Goal: Information Seeking & Learning: Find specific fact

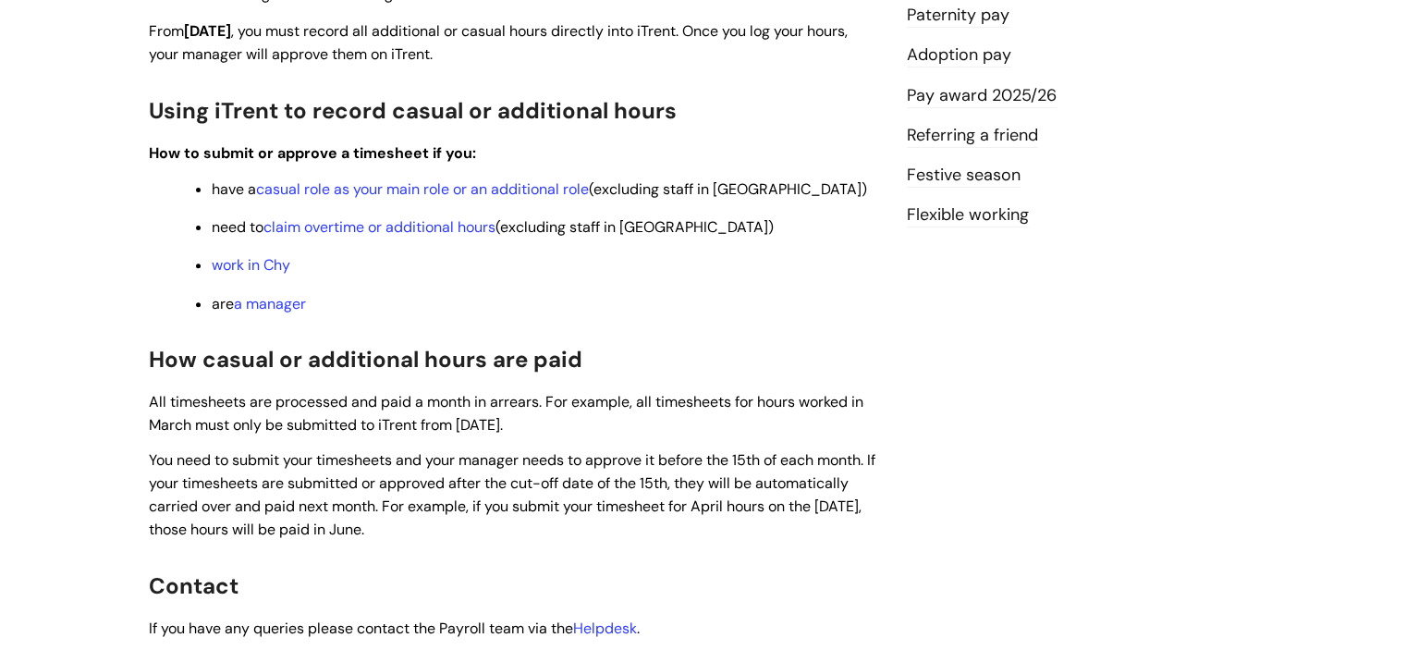
scroll to position [628, 0]
click at [497, 191] on link "casual role as your main role or an additional role" at bounding box center [422, 189] width 333 height 19
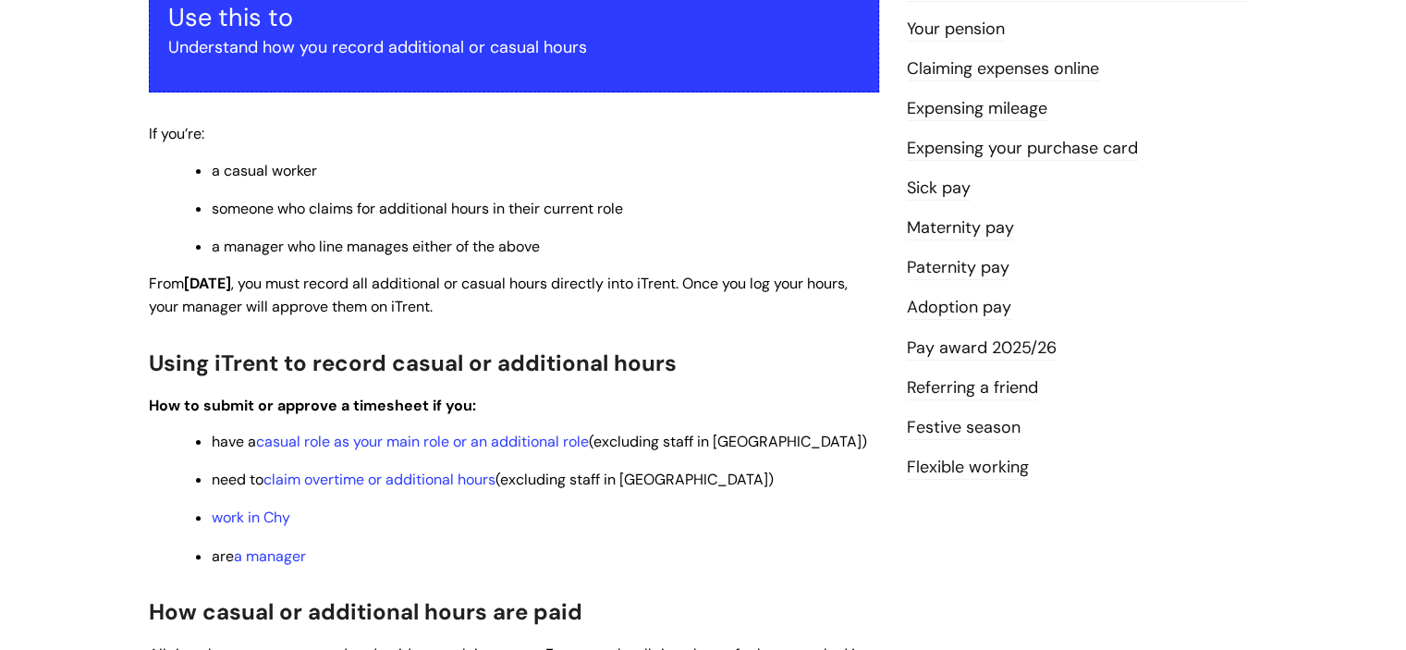
scroll to position [385, 0]
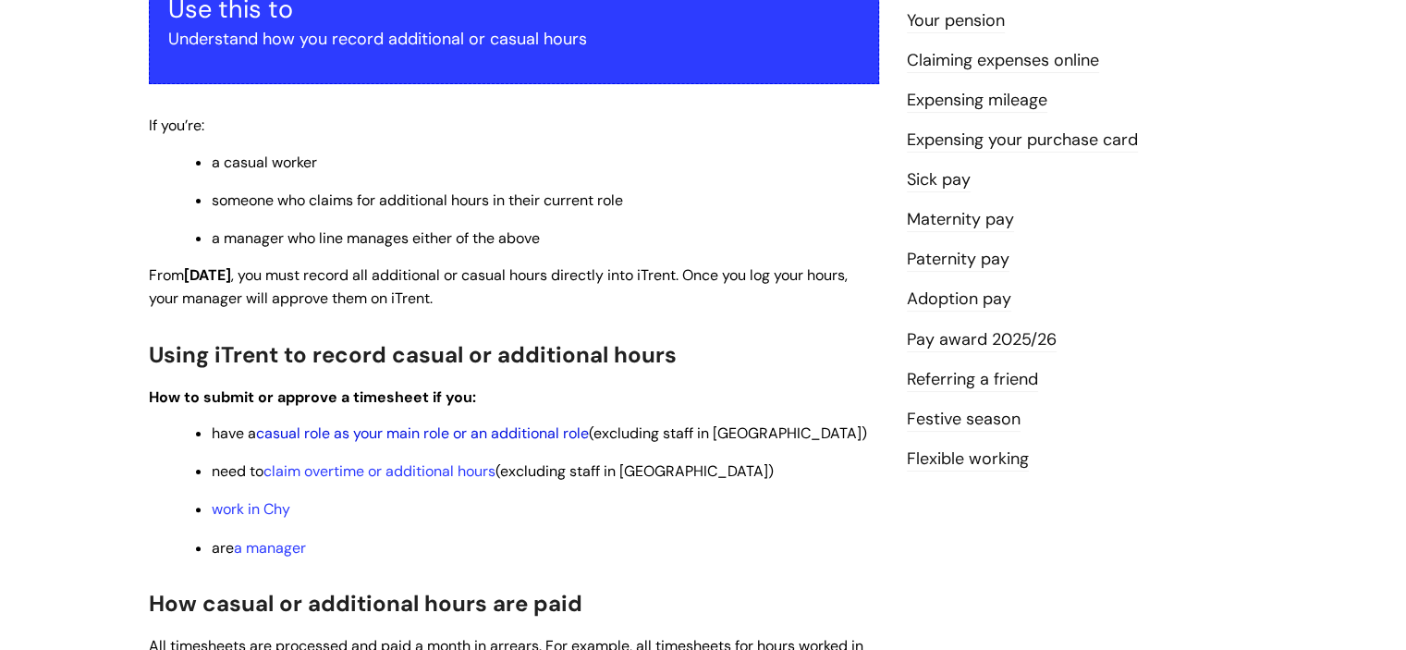
click at [464, 433] on link "casual role as your main role or an additional role" at bounding box center [422, 432] width 333 height 19
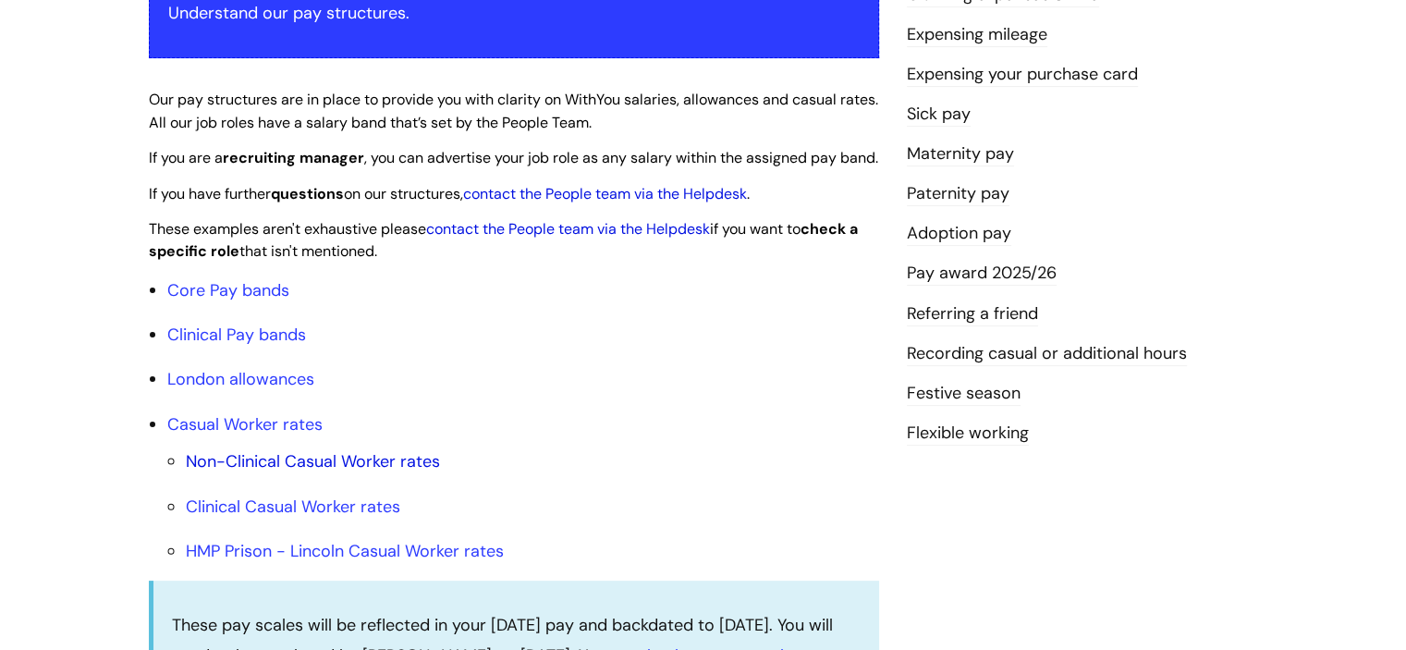
scroll to position [407, 0]
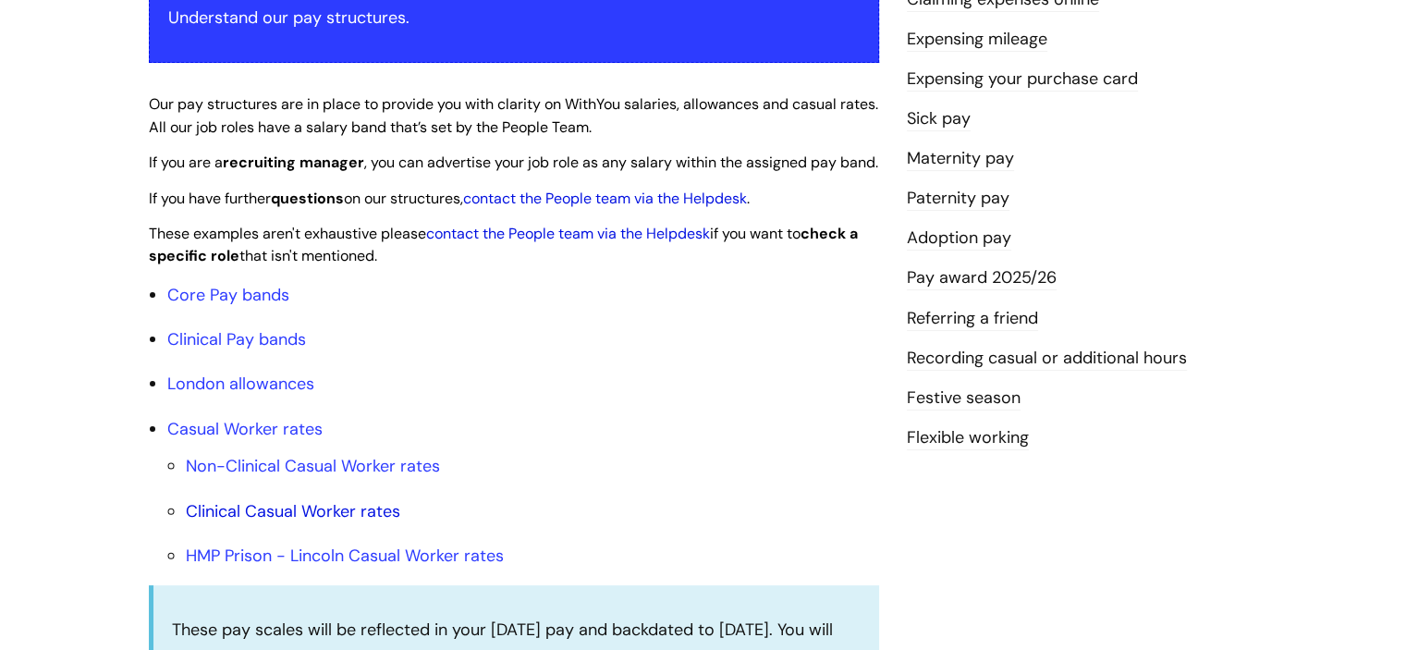
click at [335, 522] on link "Clinical Casual Worker rates" at bounding box center [293, 511] width 214 height 22
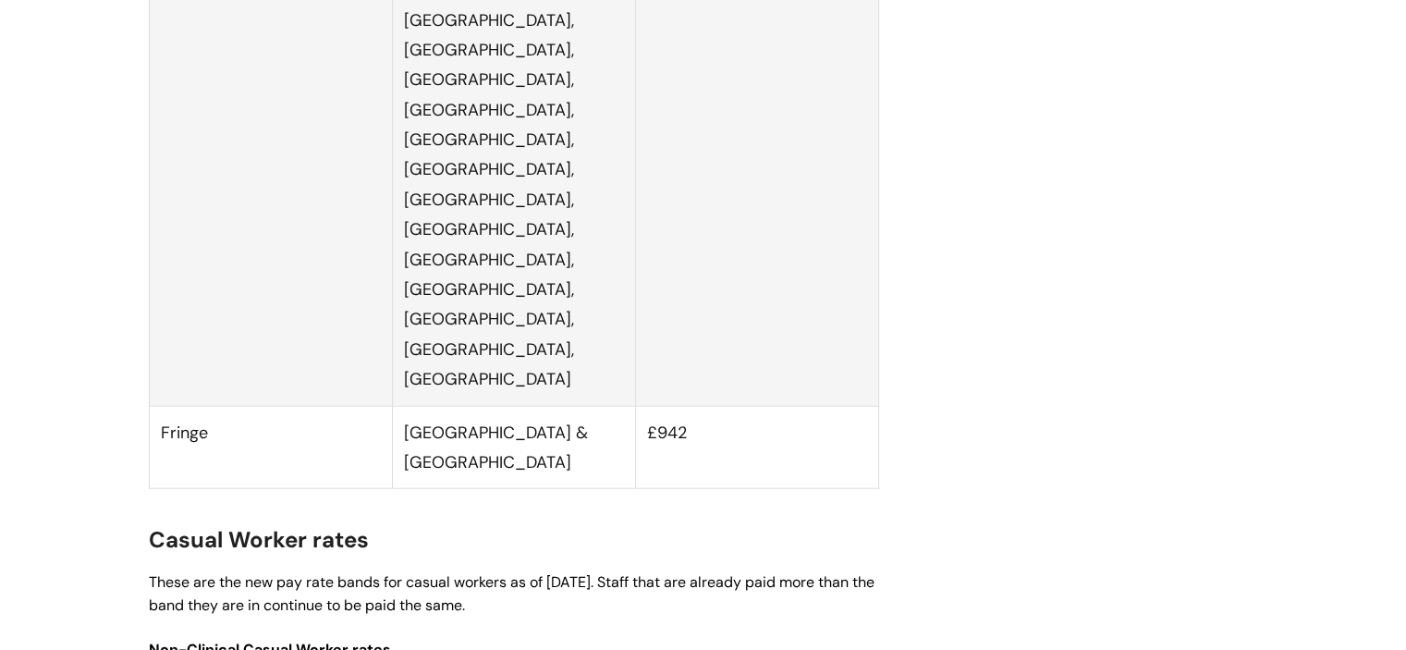
scroll to position [4617, 0]
